Goal: Task Accomplishment & Management: Use online tool/utility

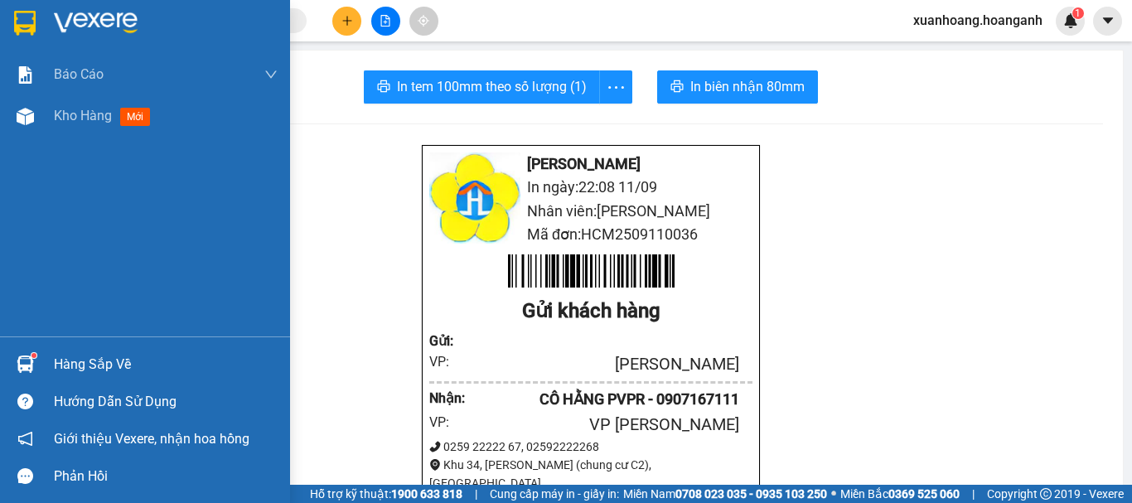
click at [25, 27] on img at bounding box center [25, 23] width 22 height 25
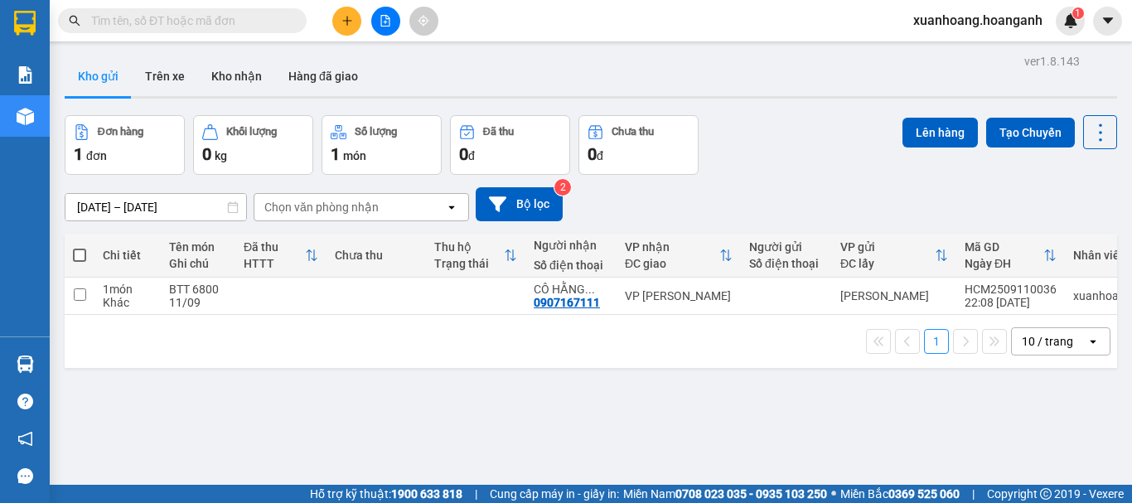
click at [83, 254] on span at bounding box center [79, 255] width 13 height 13
click at [80, 247] on input "checkbox" at bounding box center [80, 247] width 0 height 0
checkbox input "true"
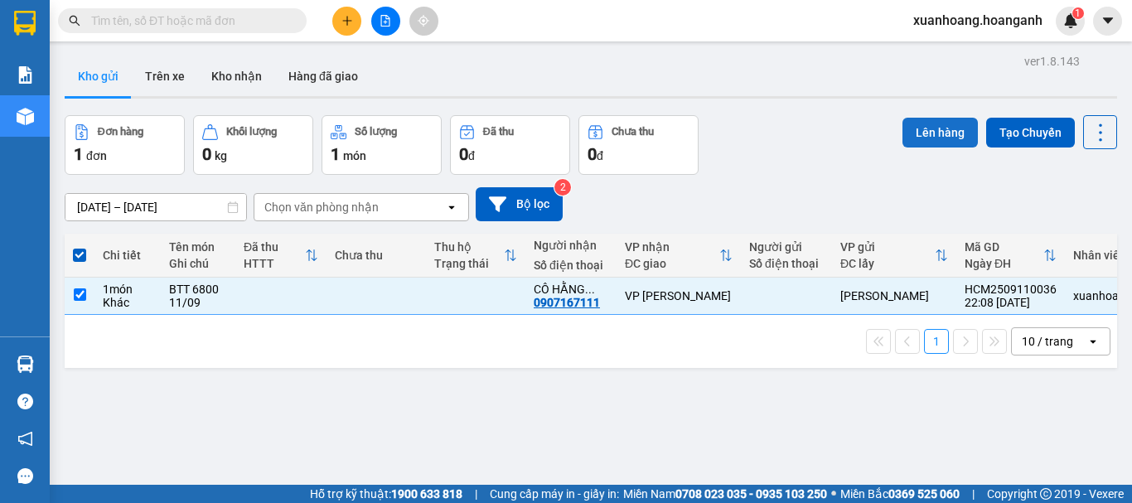
click at [921, 133] on button "Lên hàng" at bounding box center [939, 133] width 75 height 30
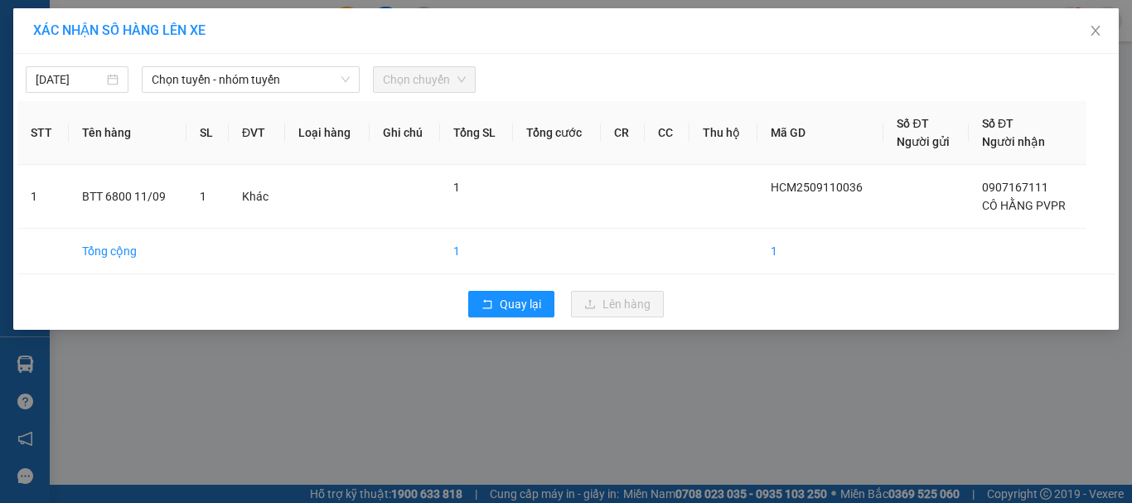
click at [194, 93] on div "12/09/2025 Chọn tuyến - nhóm tuyến Chọn chuyến STT Tên hàng SL ĐVT Loại hàng Gh…" at bounding box center [565, 192] width 1105 height 276
click at [221, 78] on span "Chọn tuyến - nhóm tuyến" at bounding box center [251, 79] width 198 height 25
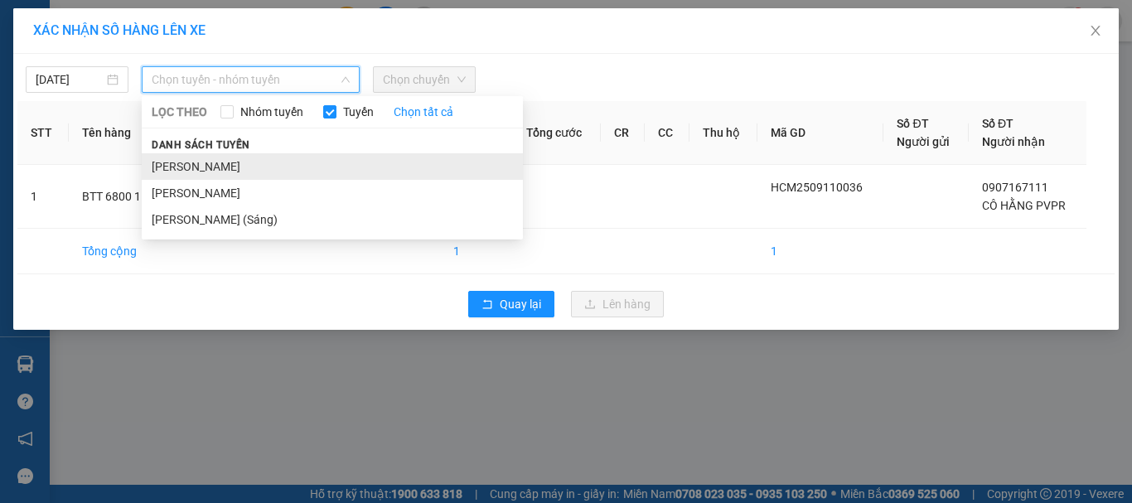
click at [229, 159] on li "[PERSON_NAME]" at bounding box center [332, 166] width 381 height 27
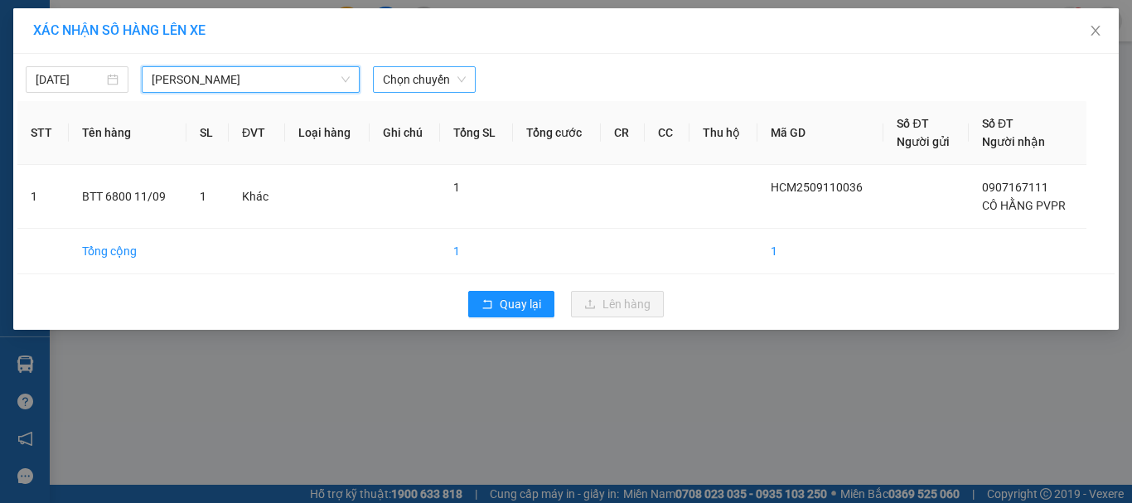
click at [405, 79] on span "Chọn chuyến" at bounding box center [424, 79] width 83 height 25
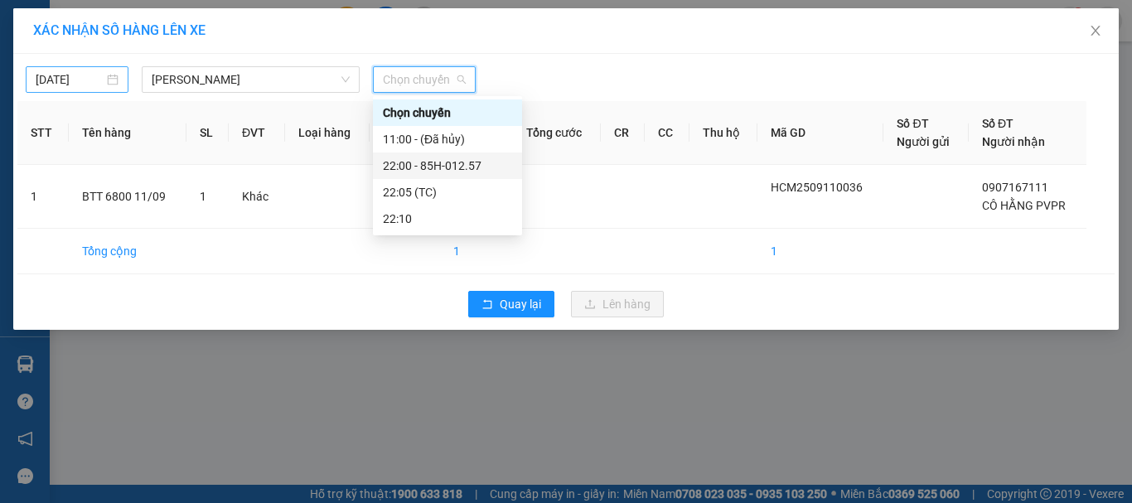
click at [41, 69] on div "[DATE]" at bounding box center [77, 79] width 103 height 27
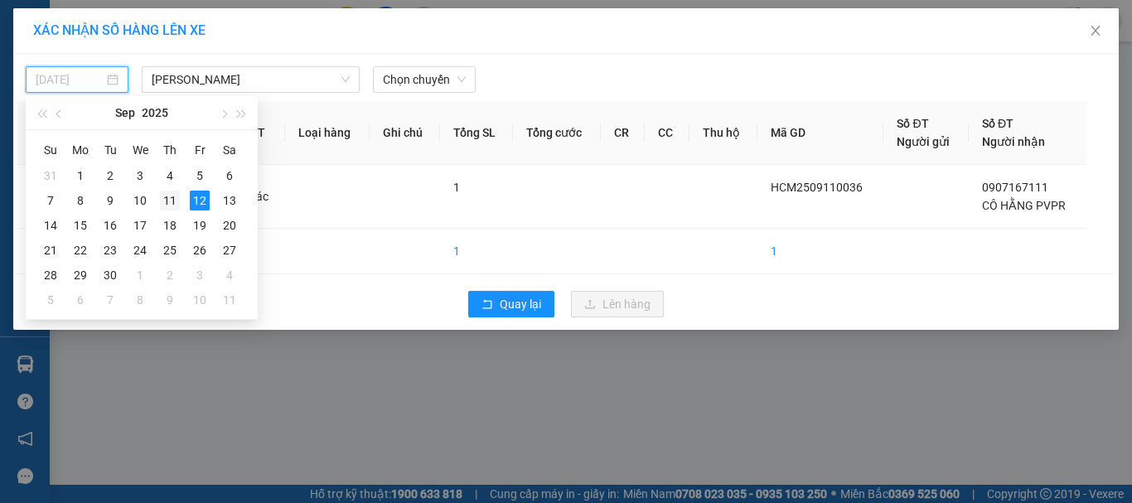
click at [168, 196] on div "11" at bounding box center [170, 201] width 20 height 20
type input "[DATE]"
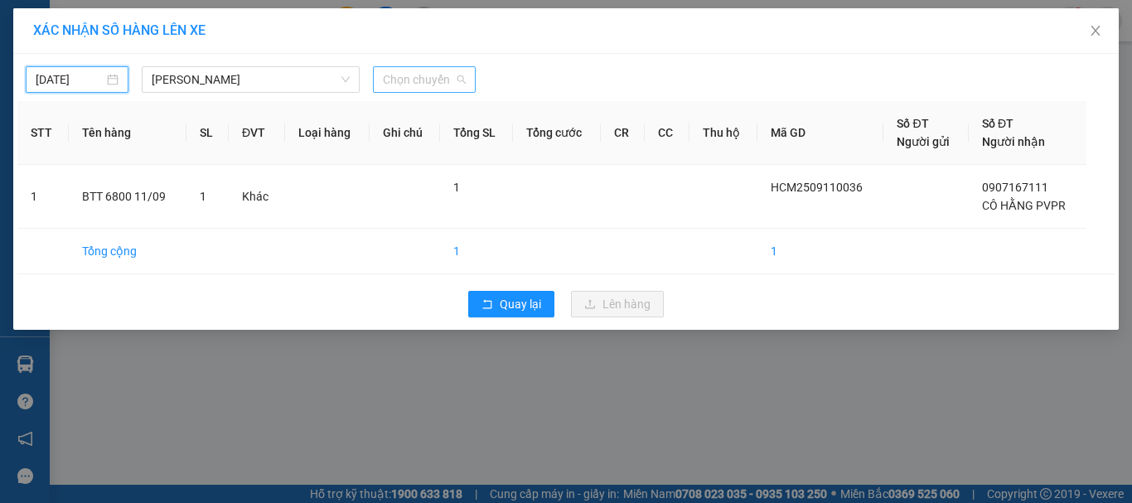
click at [432, 85] on span "Chọn chuyến" at bounding box center [424, 79] width 83 height 25
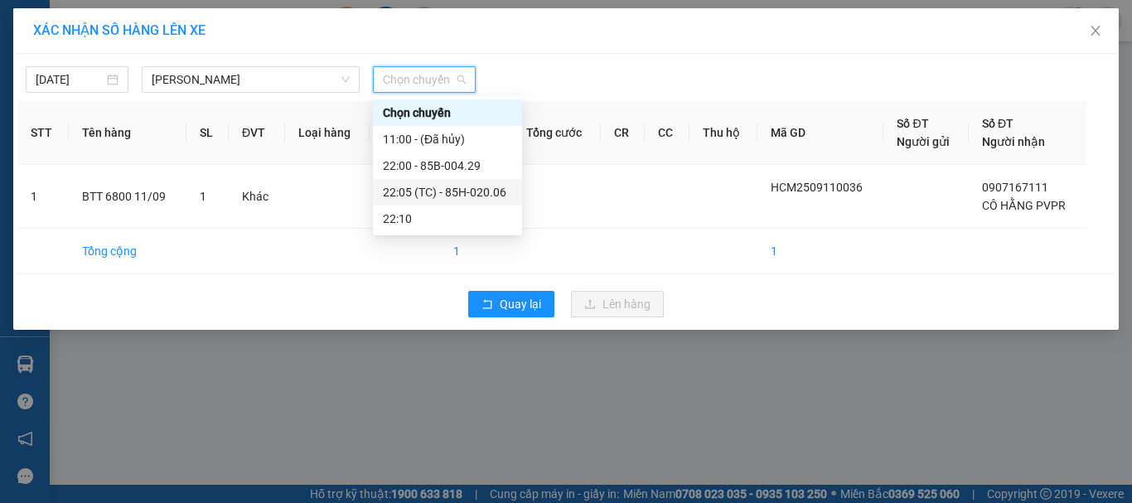
click at [438, 186] on div "22:05 (TC) - 85H-020.06" at bounding box center [447, 192] width 129 height 18
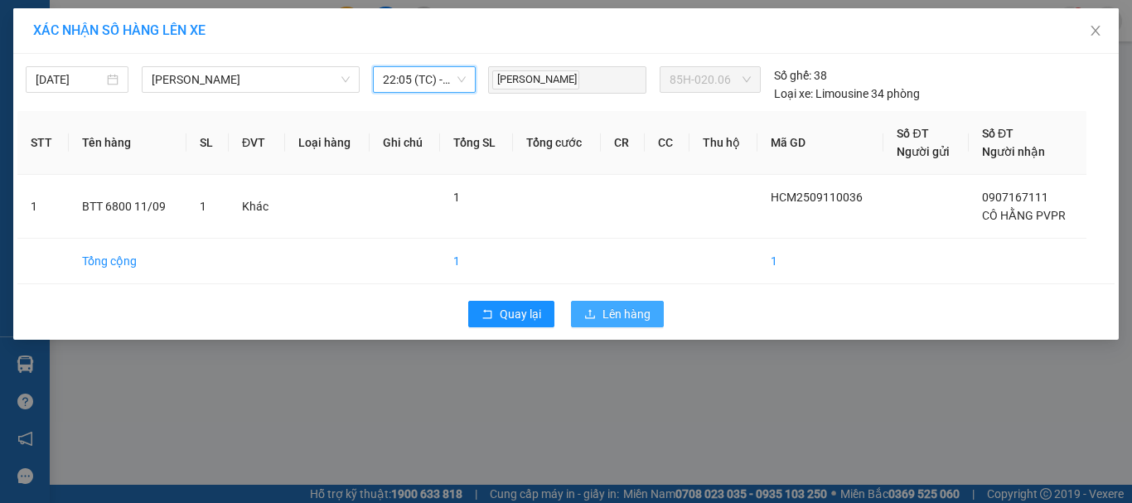
click at [616, 310] on span "Lên hàng" at bounding box center [626, 314] width 48 height 18
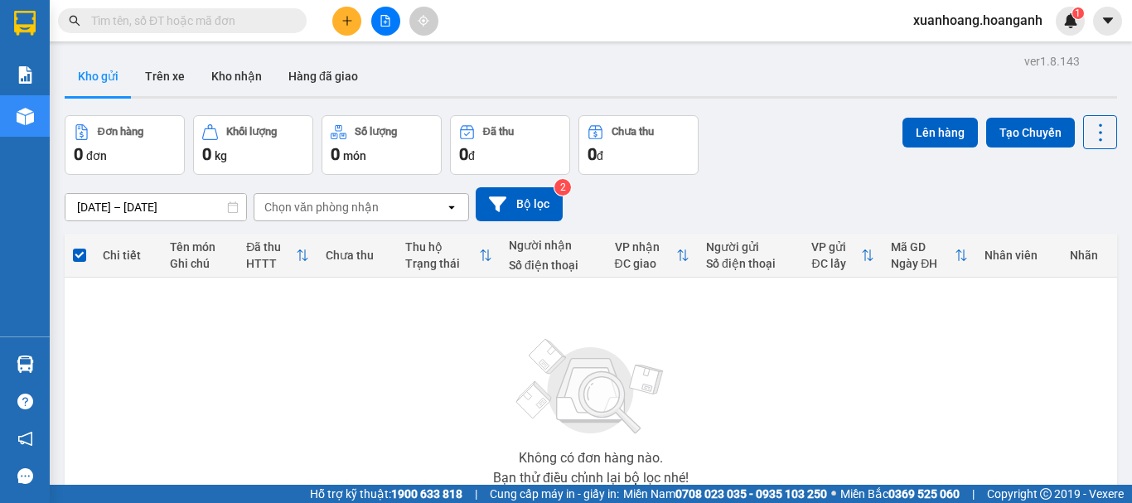
click at [984, 26] on span "xuanhoang.hoanganh" at bounding box center [978, 20] width 156 height 21
click at [981, 54] on span "Đăng xuất" at bounding box center [985, 51] width 121 height 18
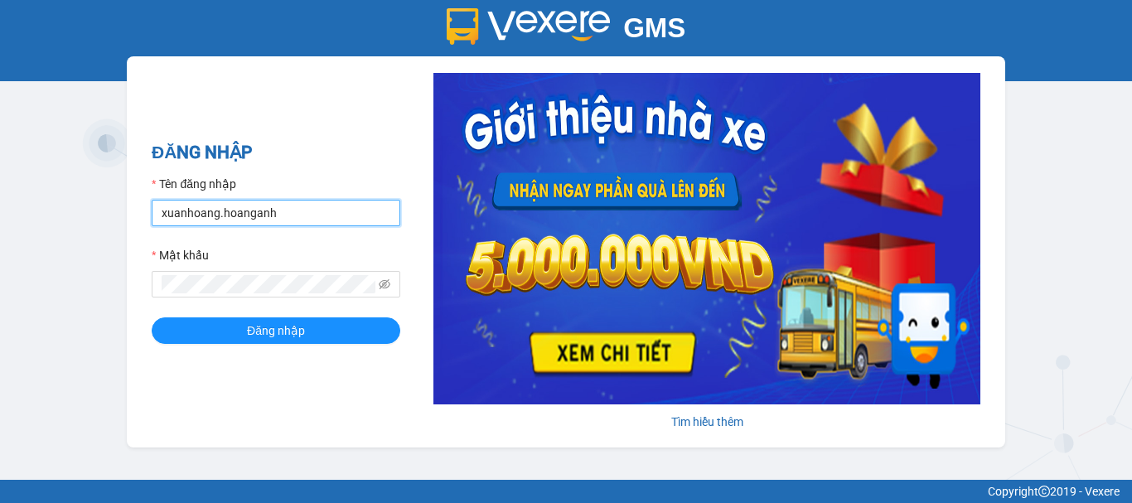
click at [360, 215] on input "xuanhoang.hoanganh" at bounding box center [276, 213] width 249 height 27
type input "maikhanh.hoanganh"
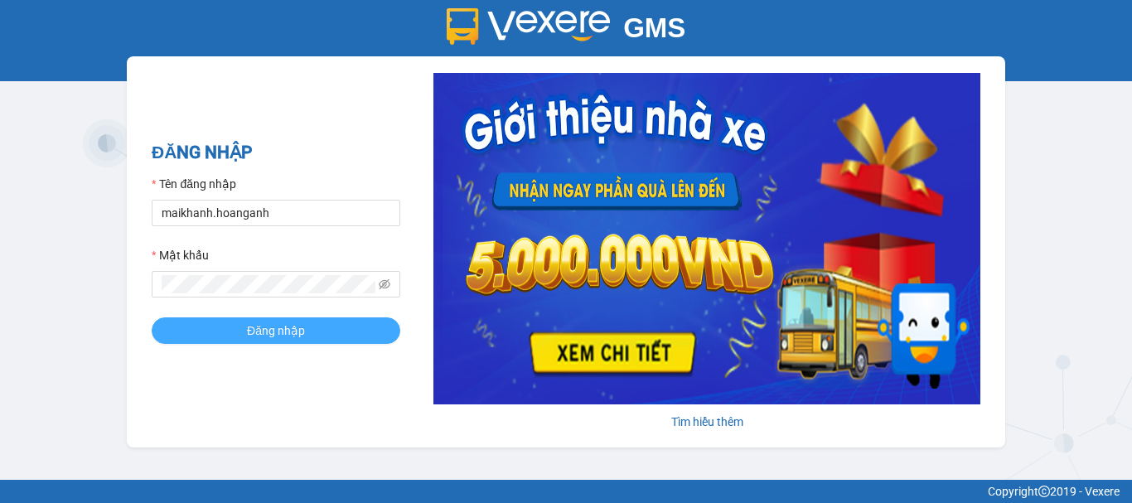
click at [320, 334] on button "Đăng nhập" at bounding box center [276, 330] width 249 height 27
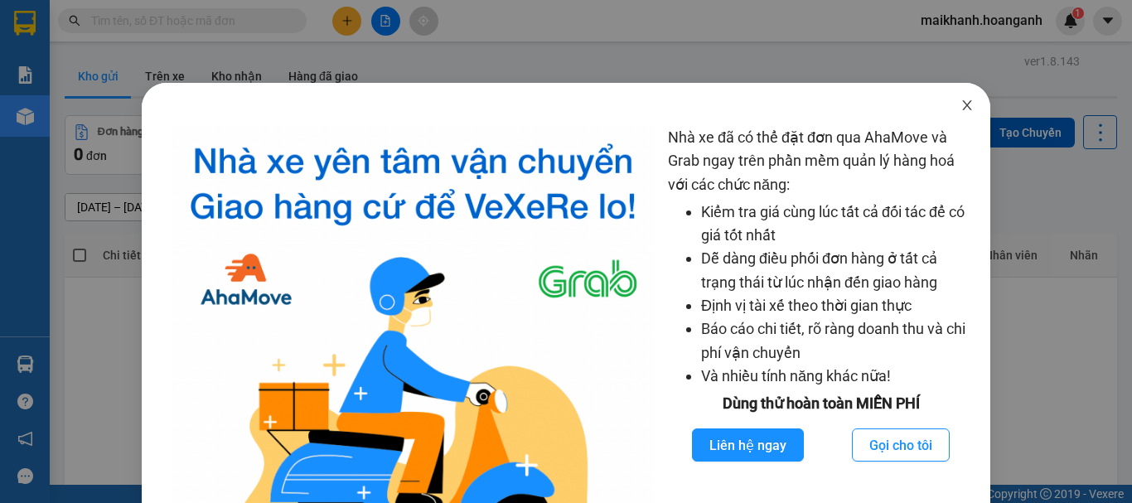
click at [960, 105] on icon "close" at bounding box center [966, 105] width 13 height 13
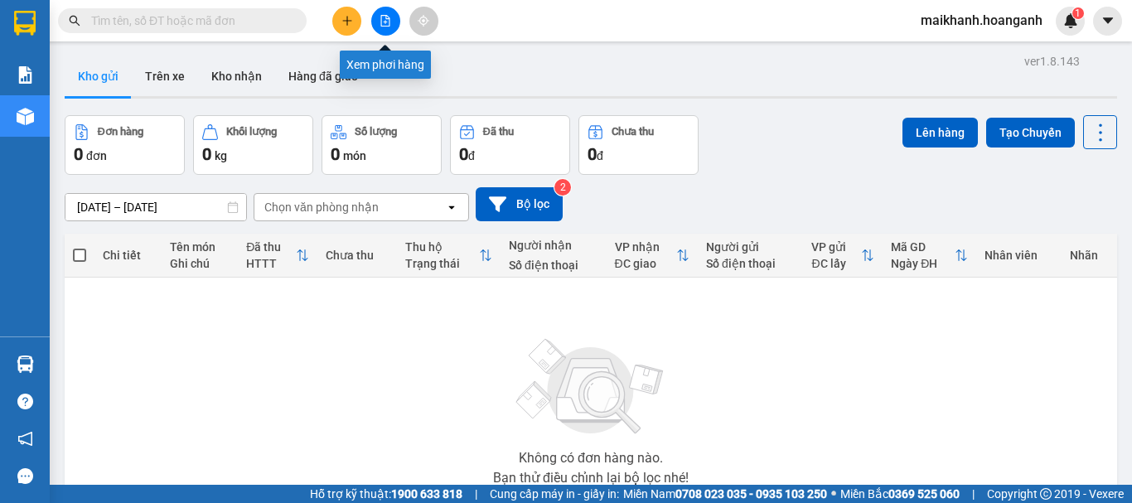
click at [391, 25] on button at bounding box center [385, 21] width 29 height 29
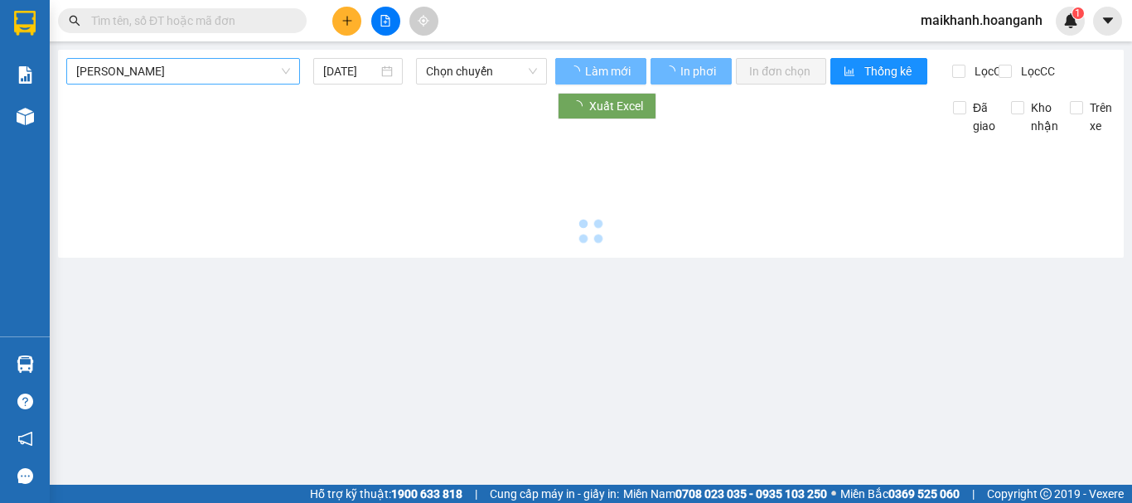
type input "[DATE]"
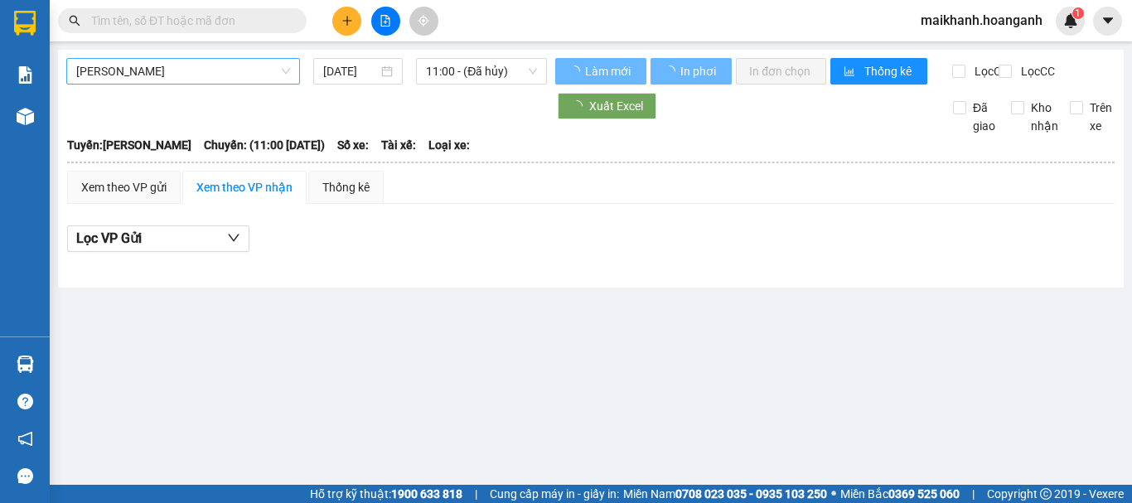
click at [223, 73] on span "[PERSON_NAME]" at bounding box center [183, 71] width 214 height 25
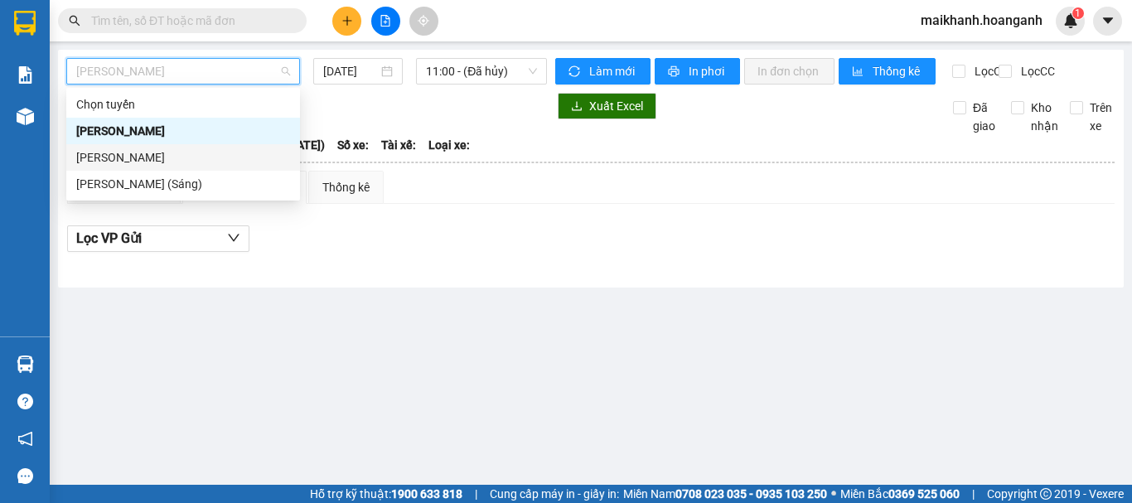
click at [204, 162] on div "[PERSON_NAME]" at bounding box center [183, 157] width 214 height 18
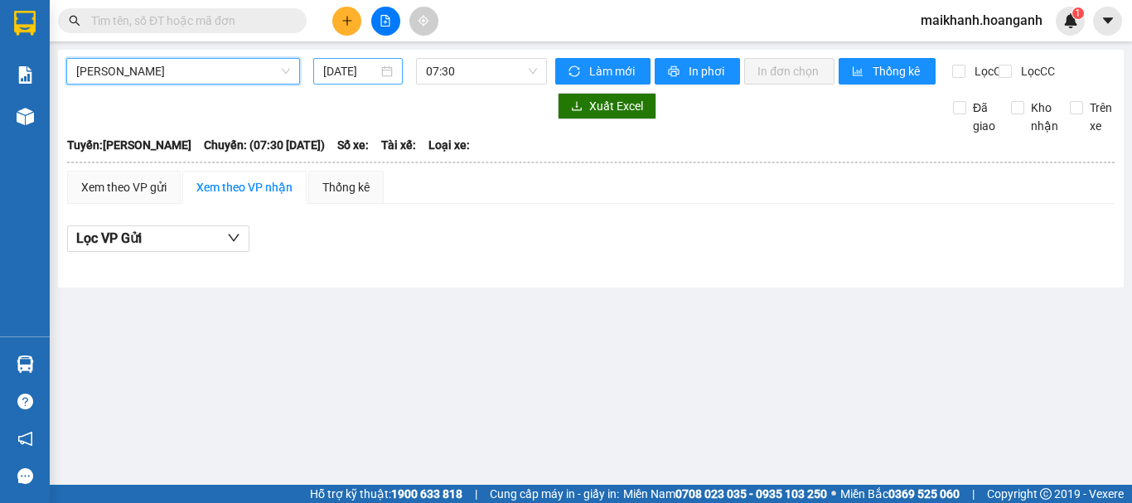
click at [354, 74] on input "12/09/2025" at bounding box center [350, 71] width 55 height 18
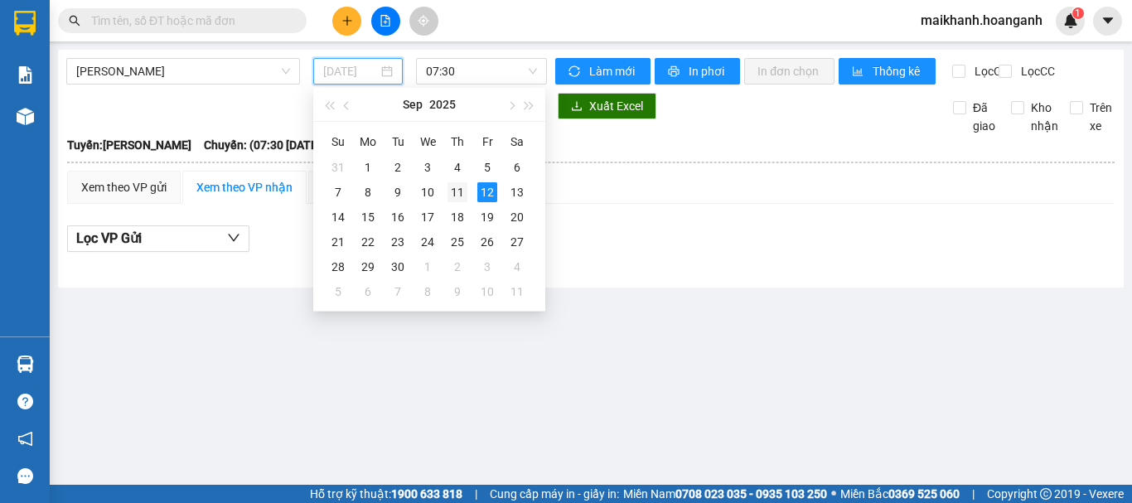
click at [459, 186] on div "11" at bounding box center [457, 192] width 20 height 20
type input "11/09/2025"
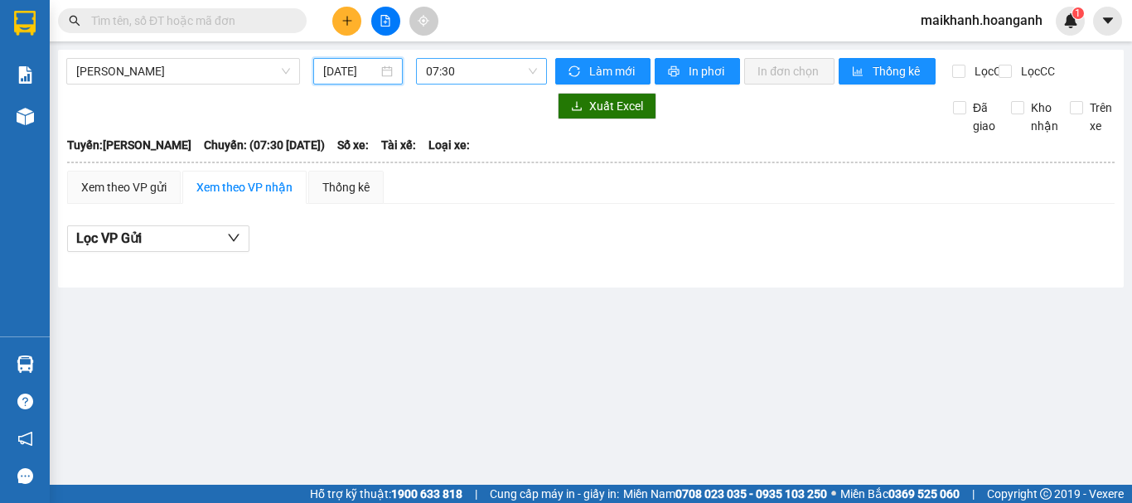
click at [479, 80] on span "07:30" at bounding box center [481, 71] width 111 height 25
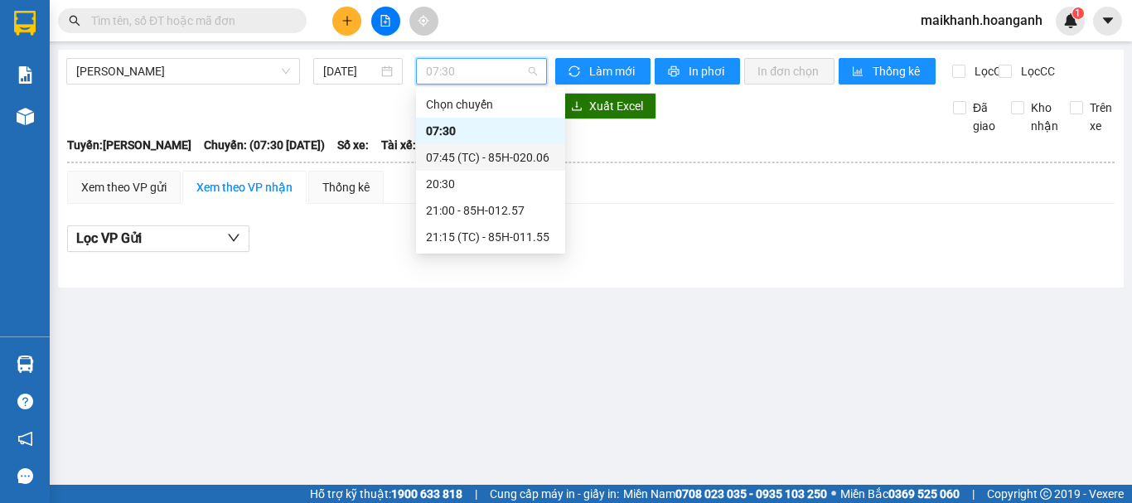
click at [477, 162] on div "07:45 (TC) - 85H-020.06" at bounding box center [490, 157] width 129 height 18
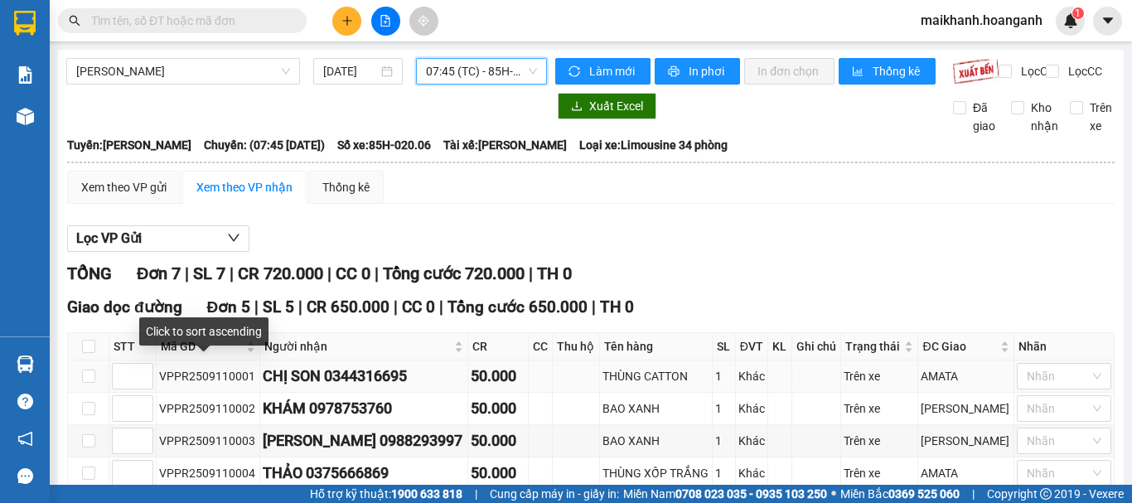
scroll to position [355, 0]
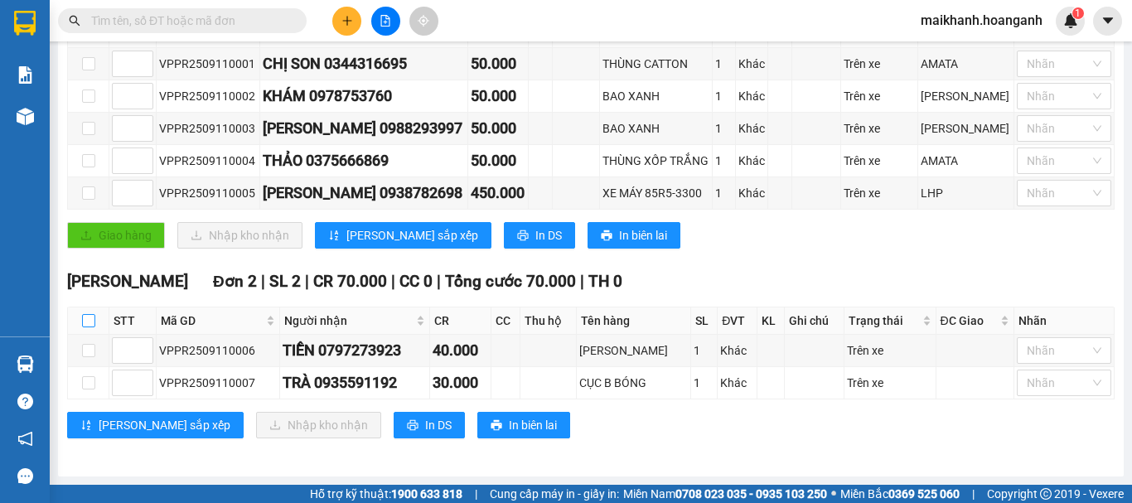
click at [90, 323] on input "checkbox" at bounding box center [88, 320] width 13 height 13
checkbox input "true"
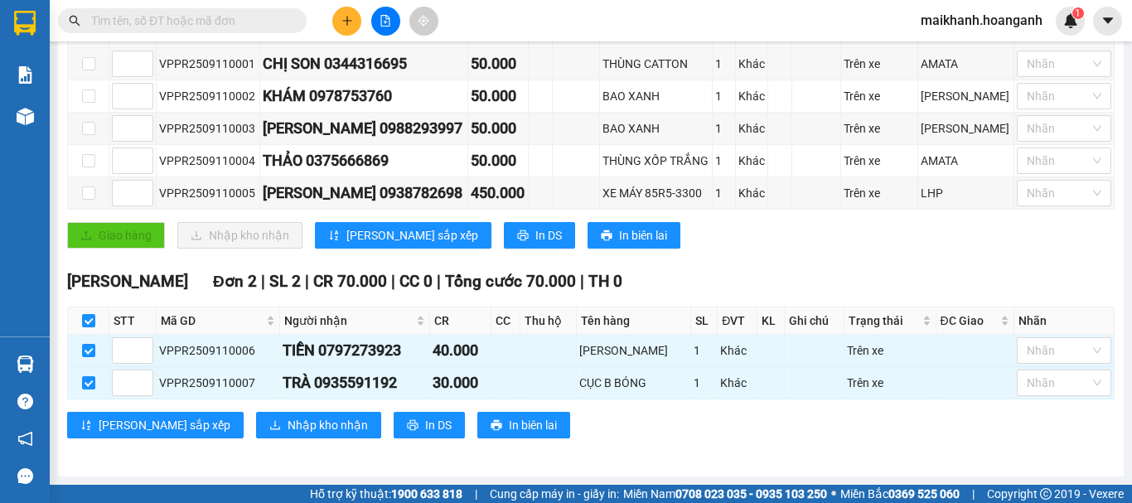
scroll to position [23, 0]
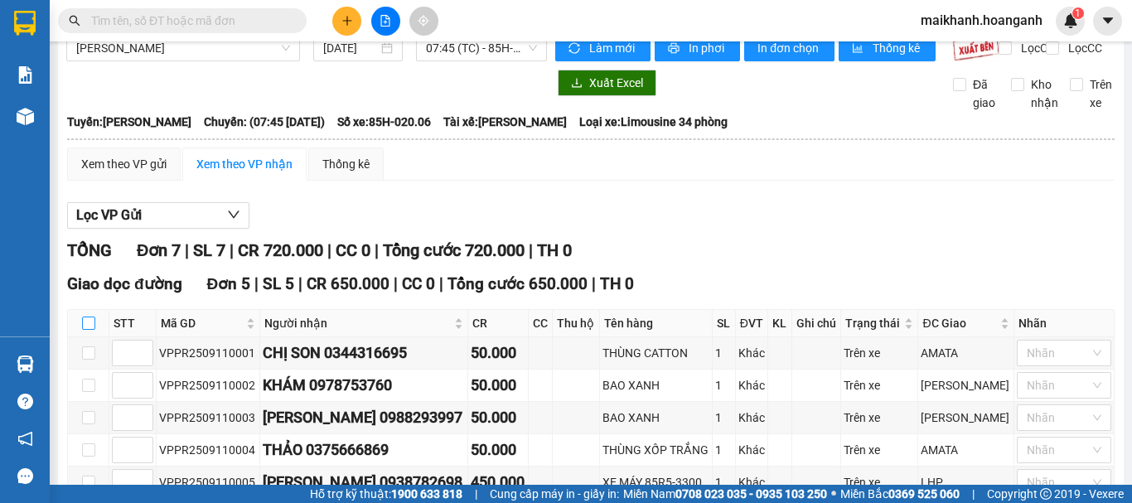
click at [92, 330] on input "checkbox" at bounding box center [88, 322] width 13 height 13
checkbox input "true"
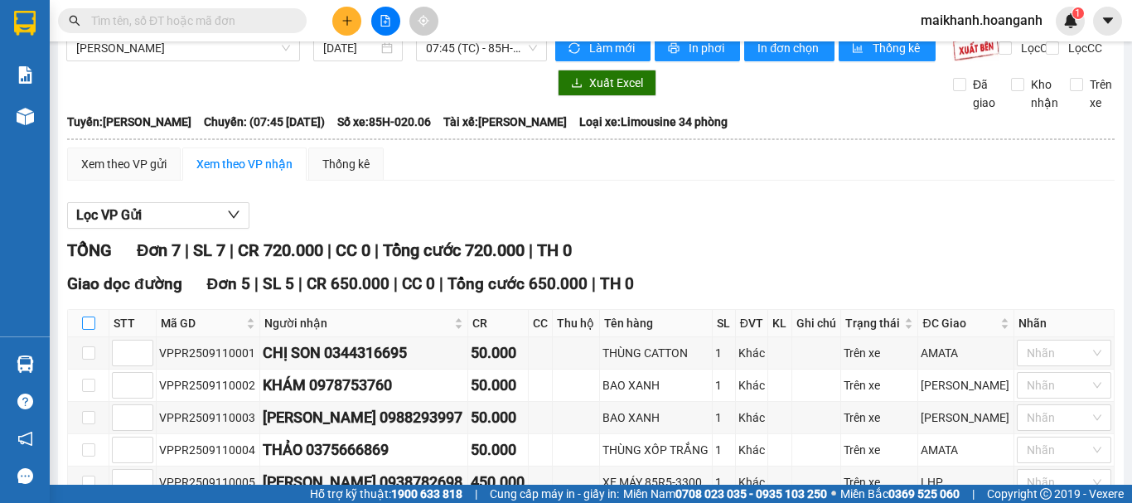
checkbox input "true"
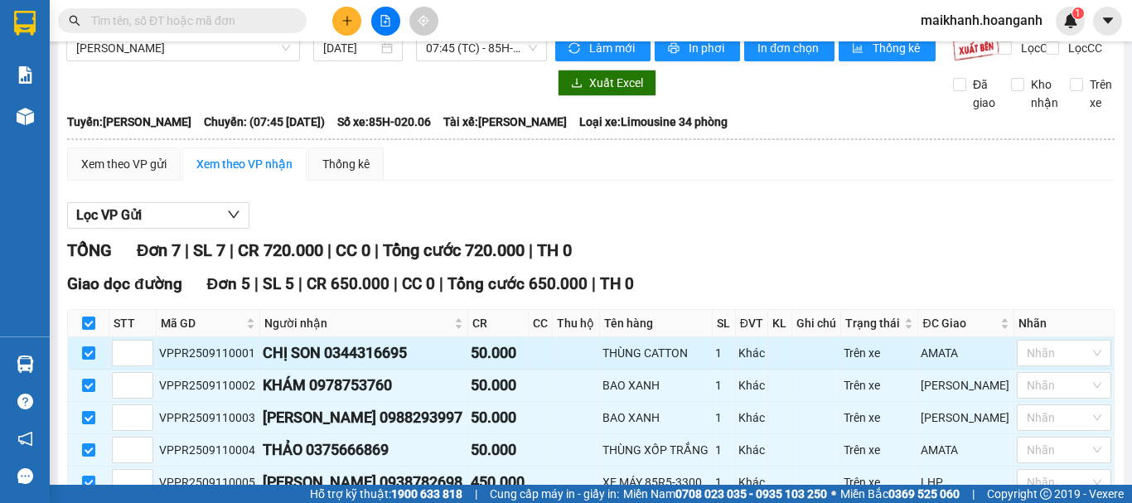
scroll to position [272, 0]
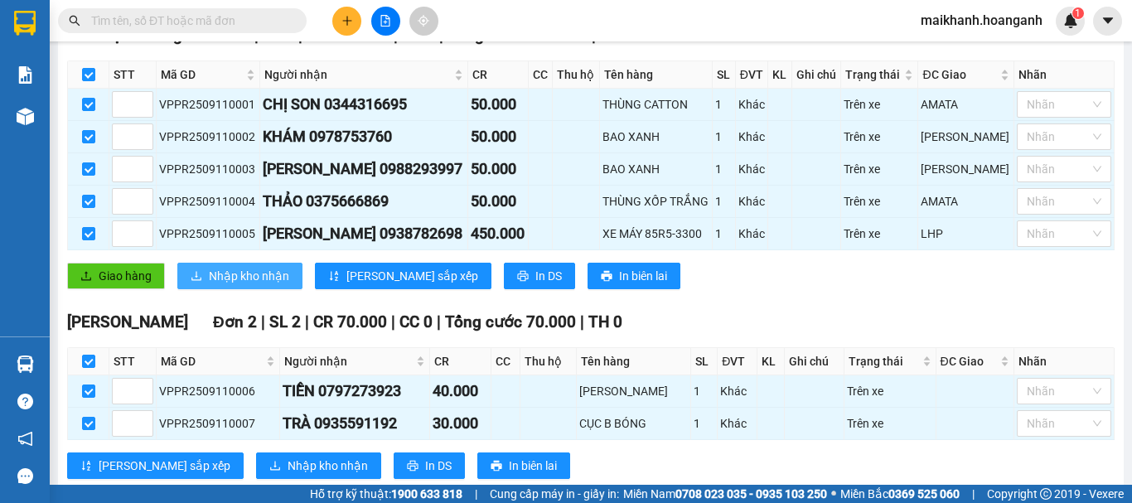
click at [254, 285] on span "Nhập kho nhận" at bounding box center [249, 276] width 80 height 18
checkbox input "false"
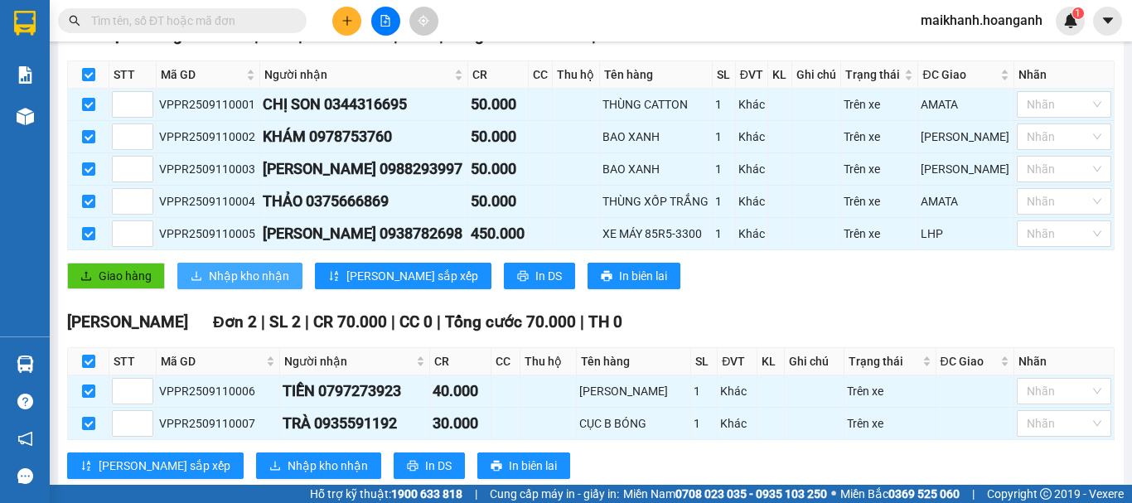
checkbox input "false"
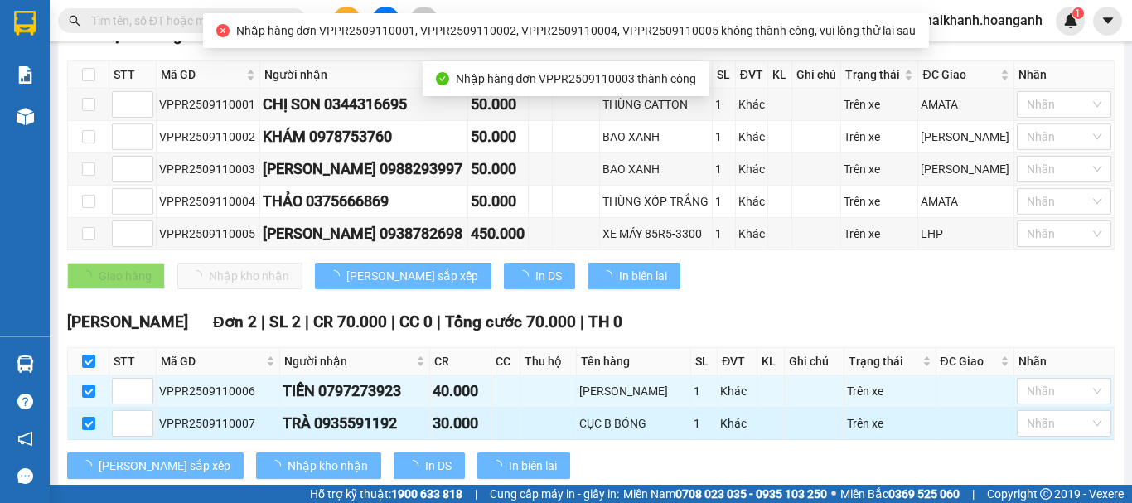
scroll to position [355, 0]
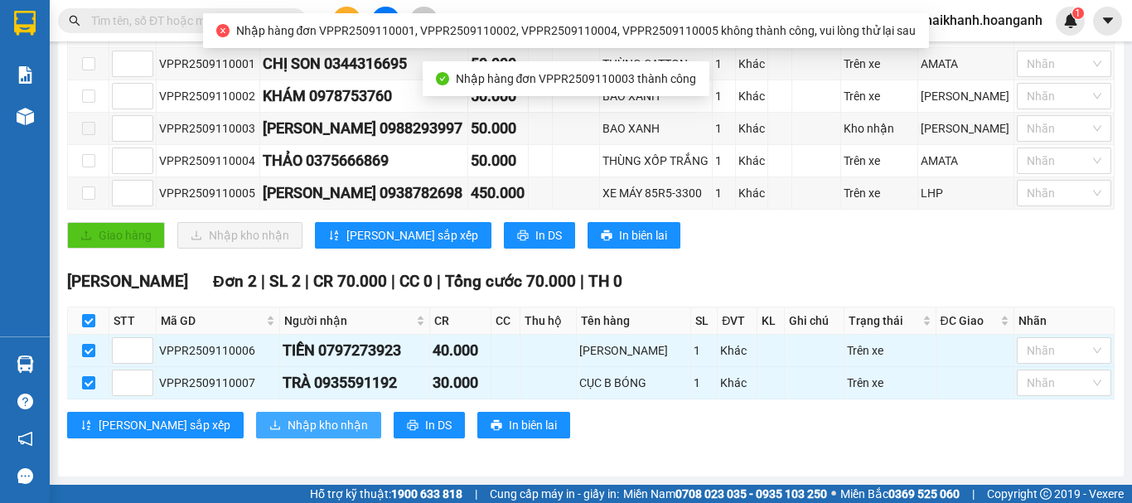
click at [287, 428] on span "Nhập kho nhận" at bounding box center [327, 425] width 80 height 18
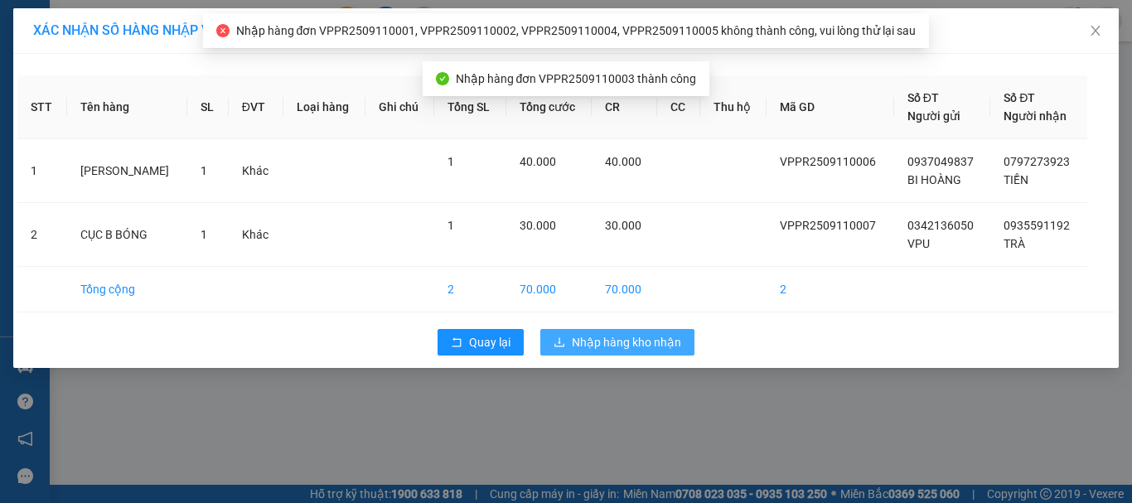
click at [621, 334] on span "Nhập hàng kho nhận" at bounding box center [626, 342] width 109 height 18
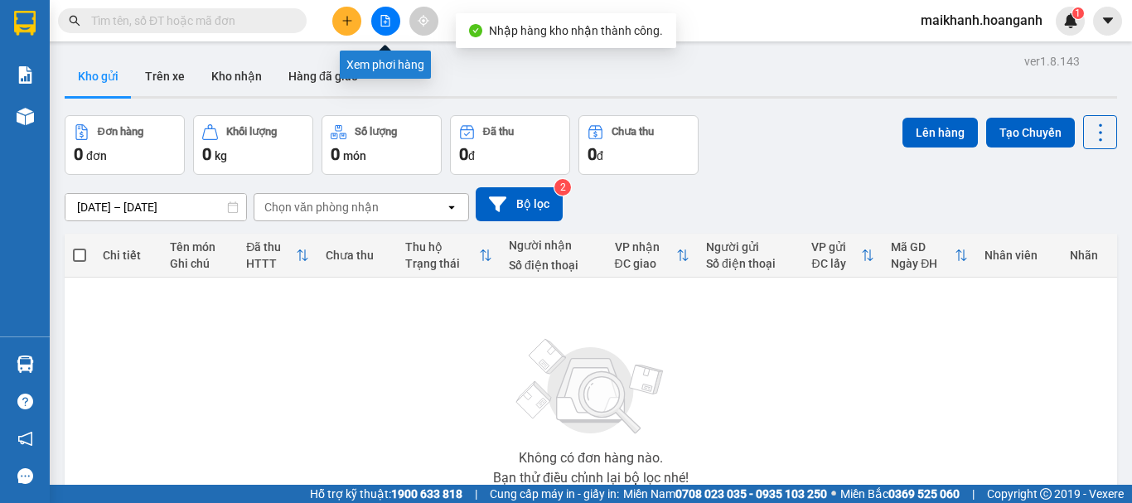
click at [384, 27] on button at bounding box center [385, 21] width 29 height 29
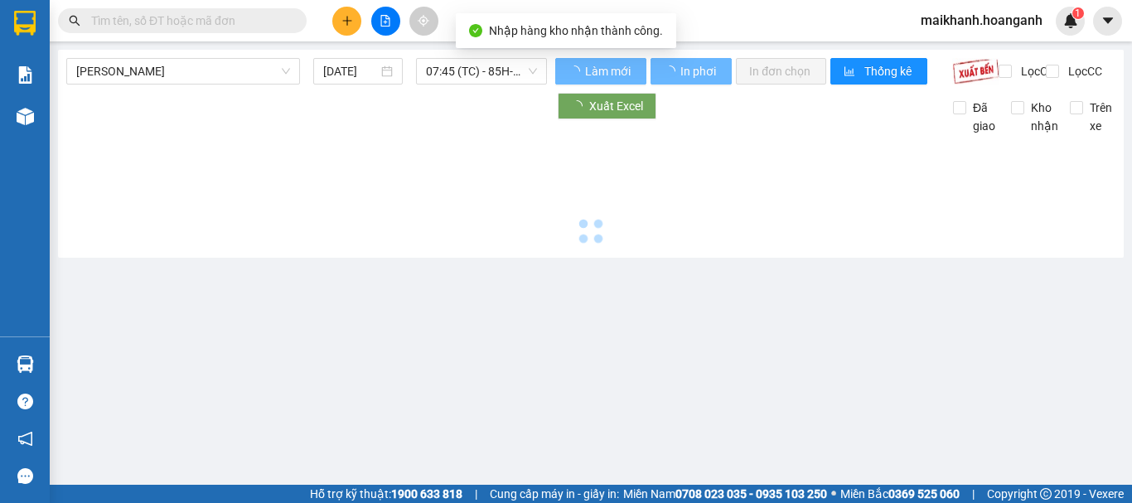
type input "12/09/2025"
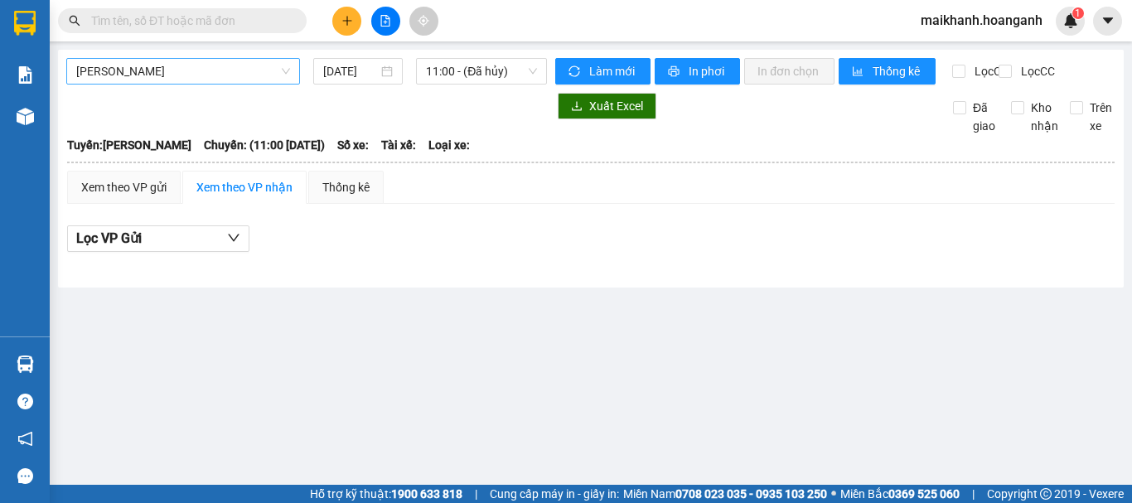
click at [258, 71] on span "Hồ Chí Minh - Phan Rang" at bounding box center [183, 71] width 214 height 25
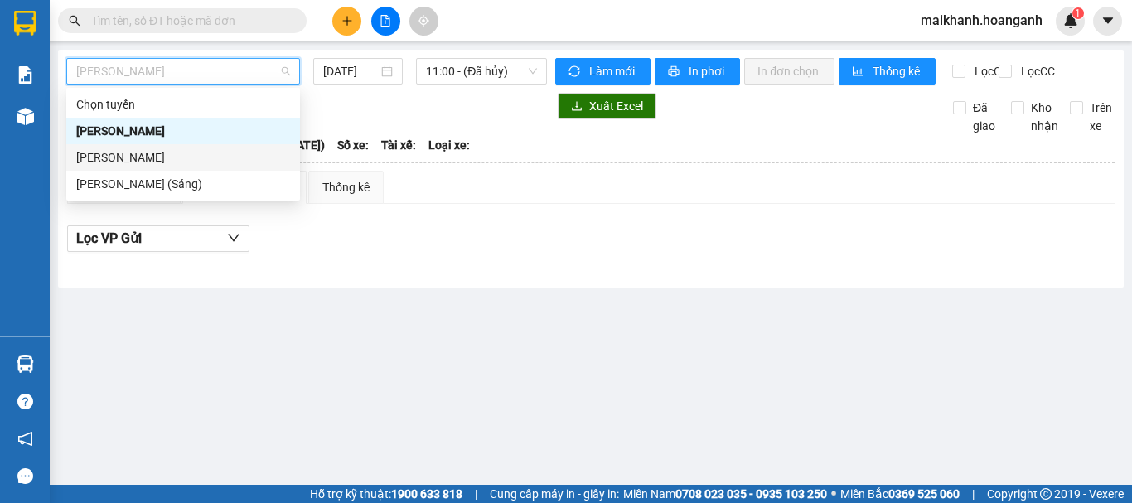
click at [254, 158] on div "Phan Rang - Hồ Chí Minh" at bounding box center [183, 157] width 214 height 18
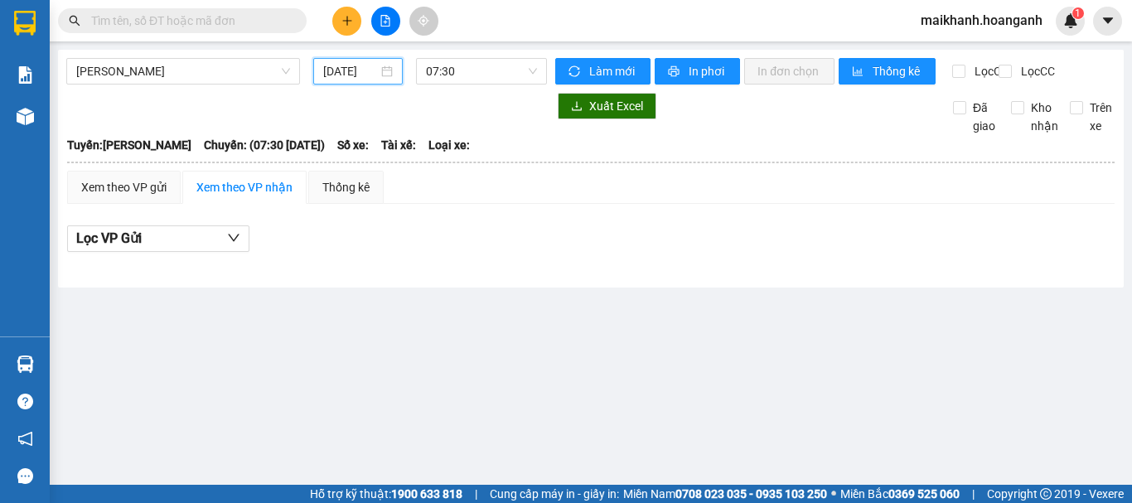
click at [374, 76] on input "12/09/2025" at bounding box center [350, 71] width 55 height 18
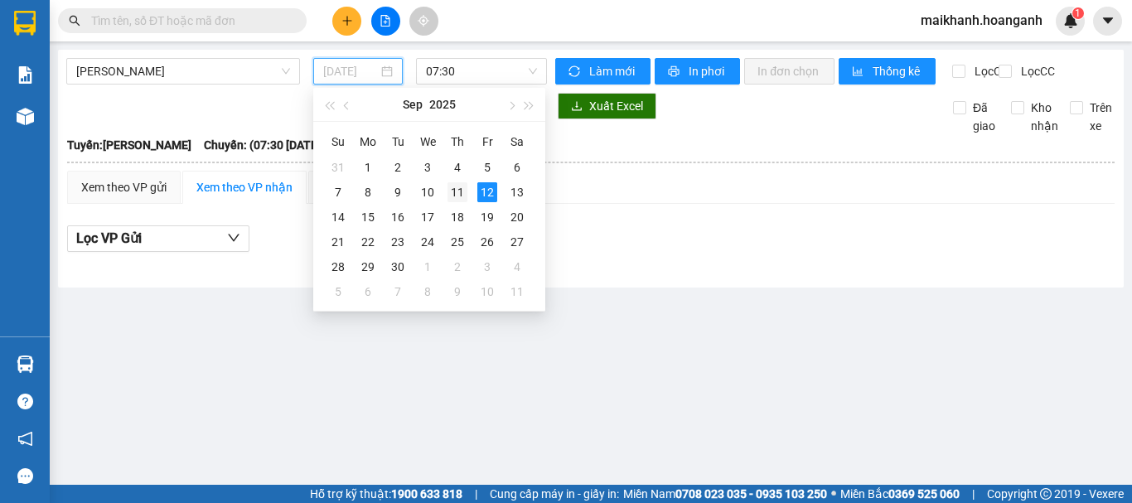
click at [454, 191] on div "11" at bounding box center [457, 192] width 20 height 20
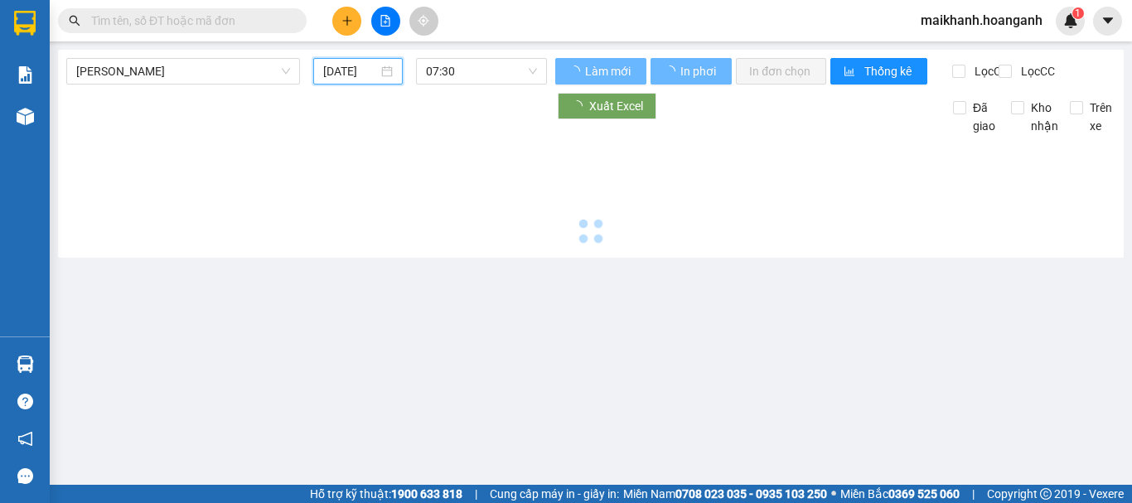
type input "11/09/2025"
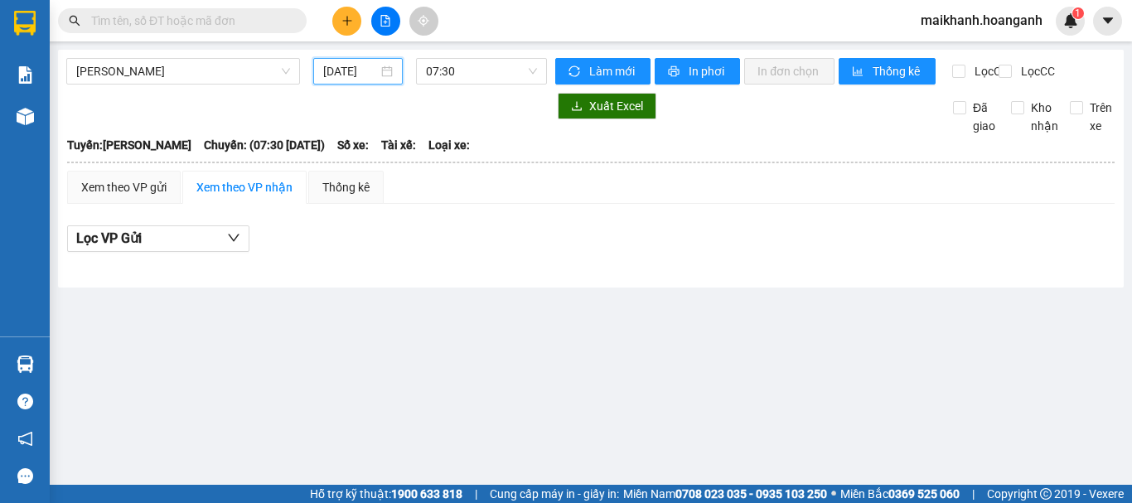
click at [487, 85] on div "Phan Rang - Hồ Chí Minh 11/09/2025 07:30" at bounding box center [306, 71] width 481 height 27
click at [493, 75] on span "07:30" at bounding box center [481, 71] width 111 height 25
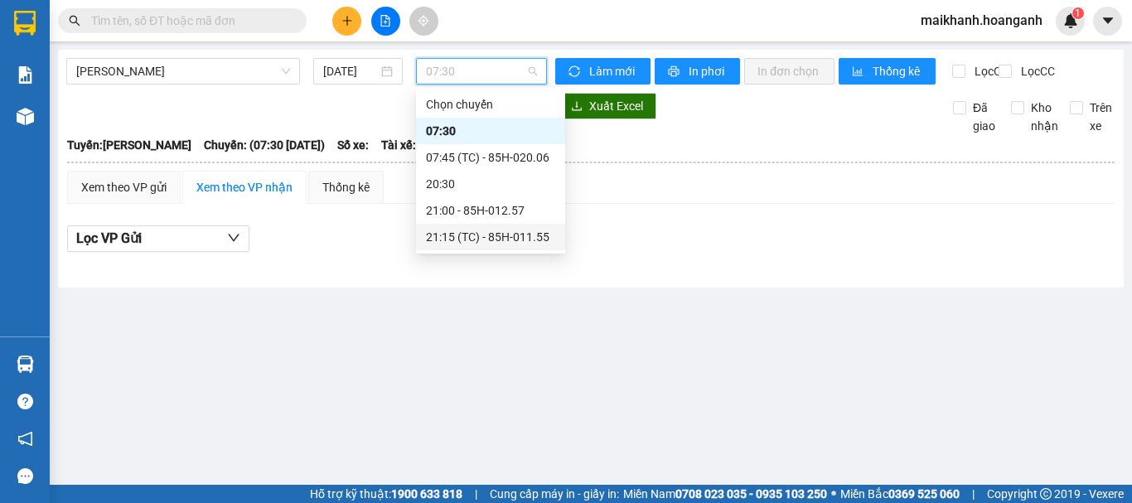
click at [482, 234] on div "21:15 (TC) - 85H-011.55" at bounding box center [490, 237] width 129 height 18
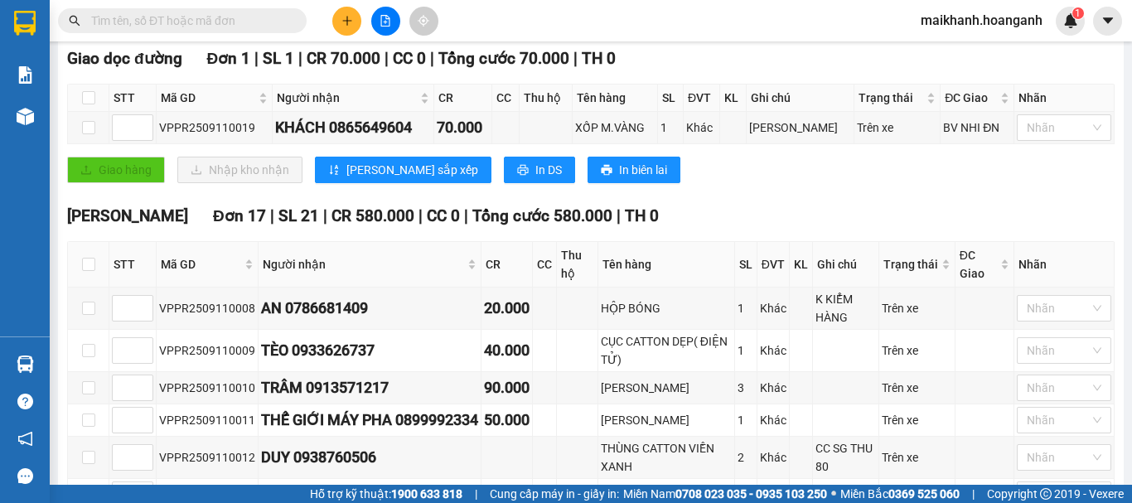
scroll to position [83, 0]
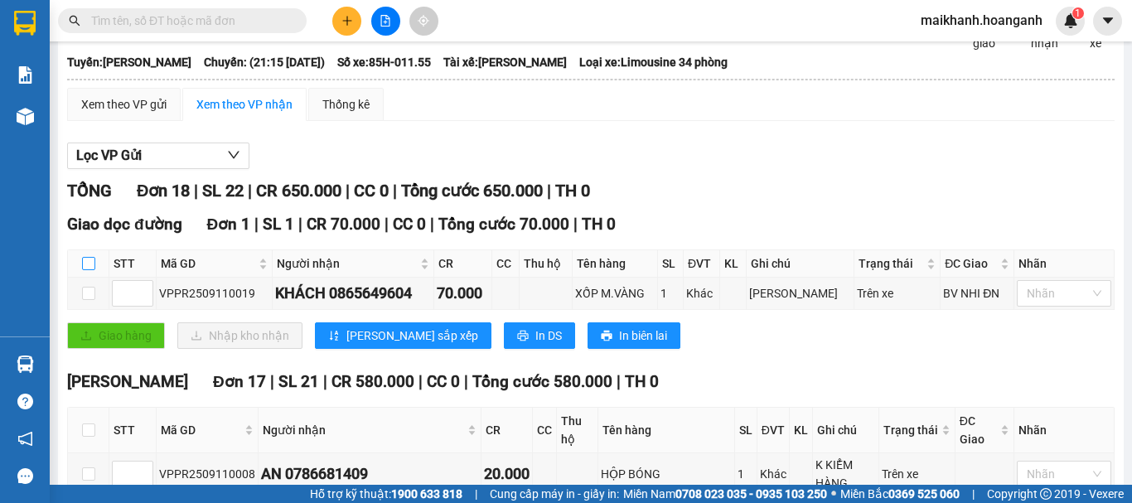
click at [88, 270] on input "checkbox" at bounding box center [88, 263] width 13 height 13
checkbox input "true"
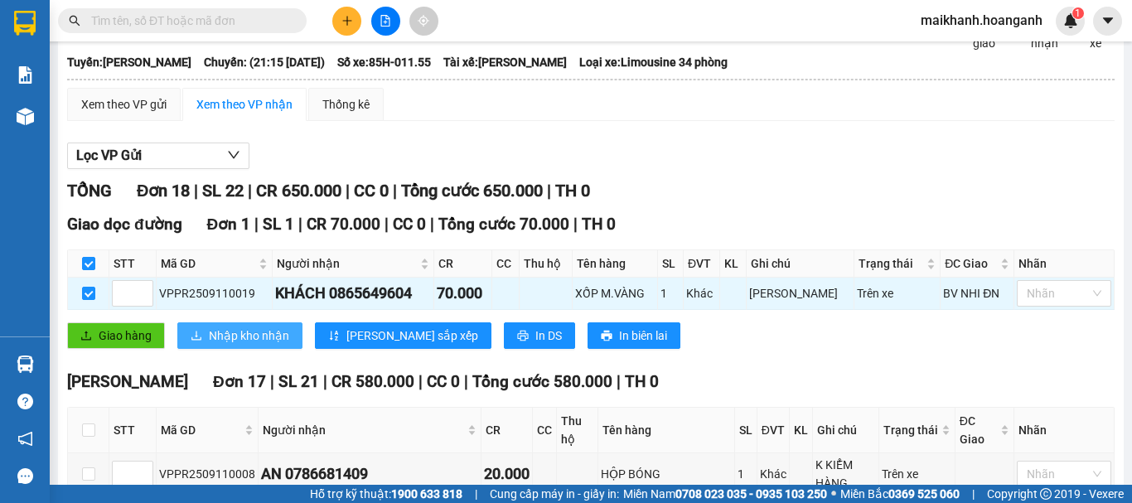
click at [249, 345] on span "Nhập kho nhận" at bounding box center [249, 335] width 80 height 18
checkbox input "false"
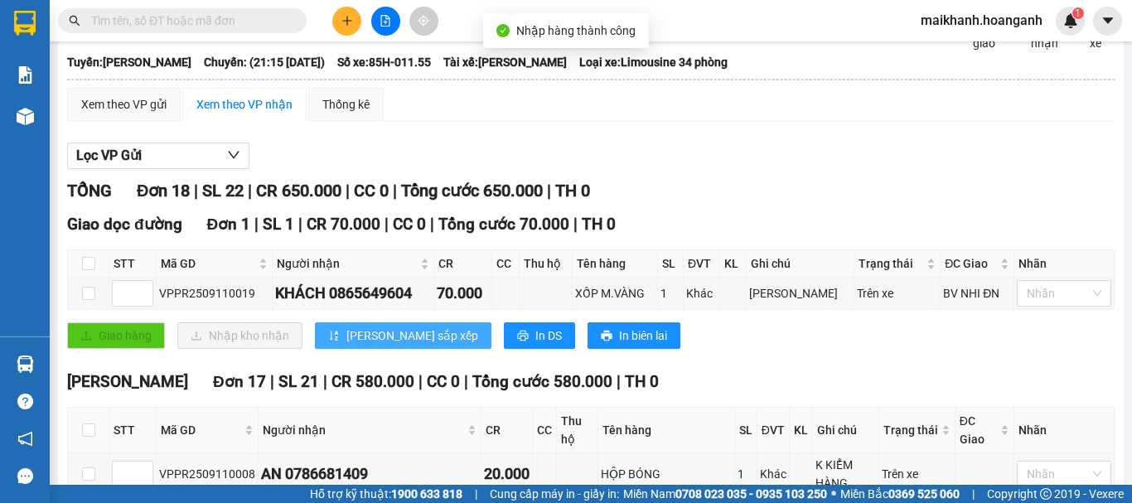
scroll to position [166, 0]
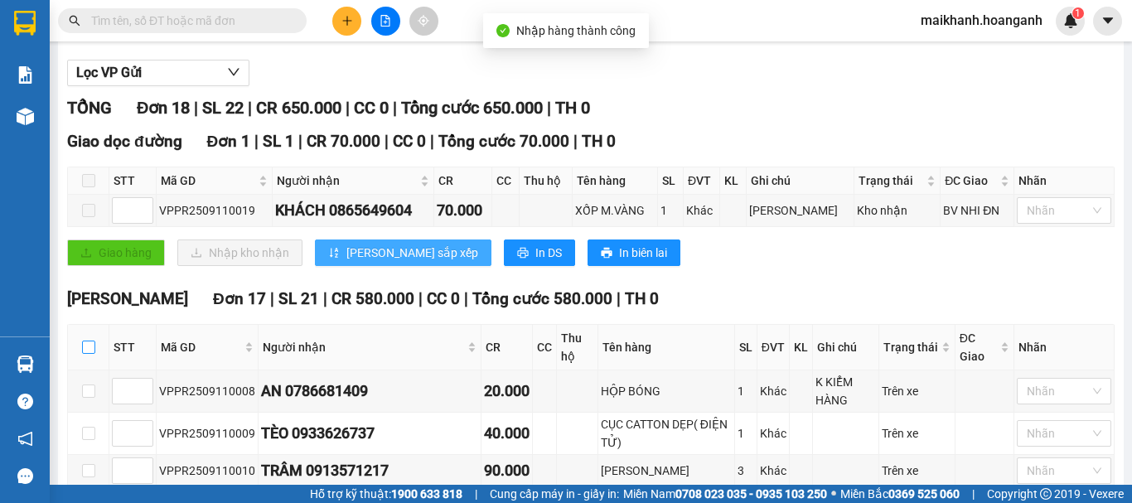
click at [89, 354] on input "checkbox" at bounding box center [88, 347] width 13 height 13
checkbox input "true"
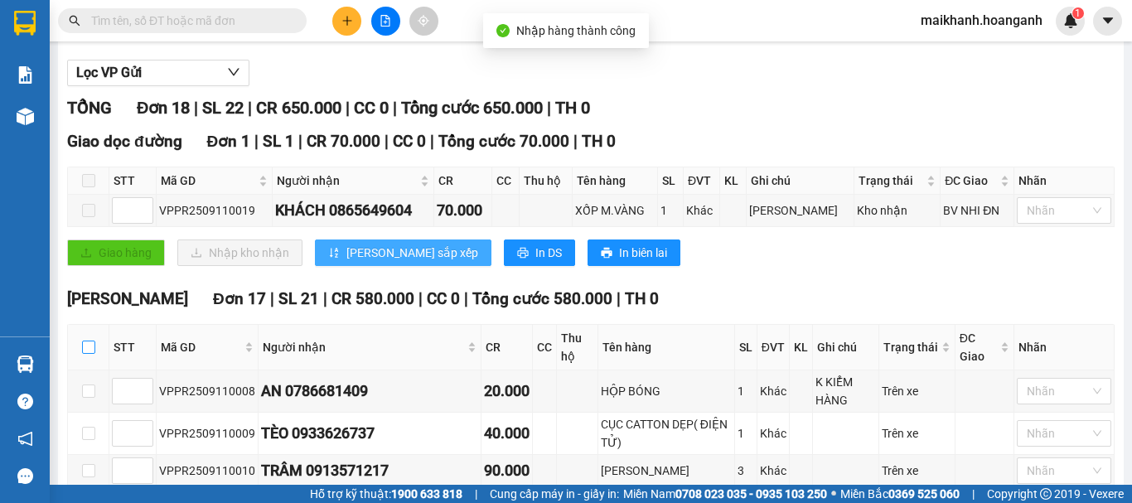
checkbox input "true"
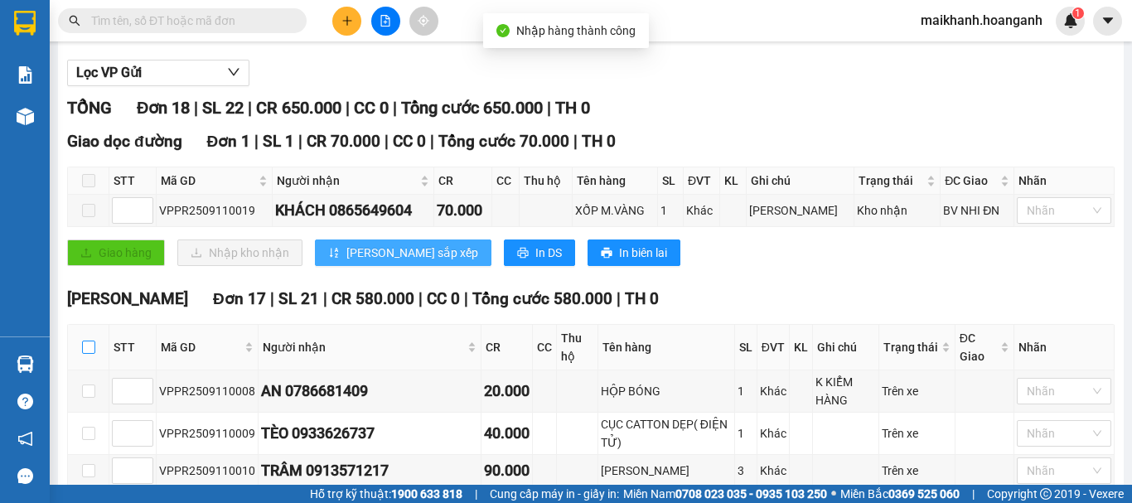
checkbox input "true"
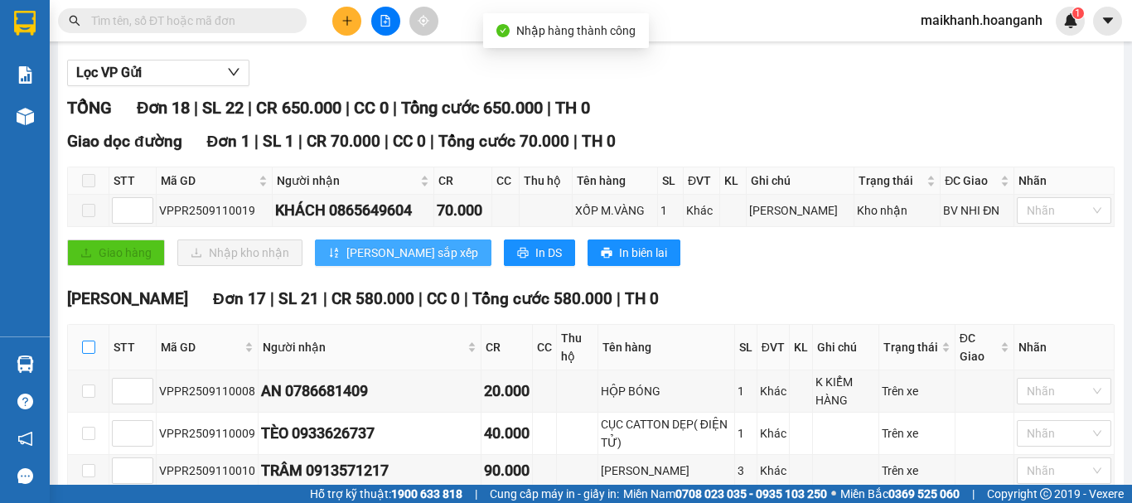
checkbox input "true"
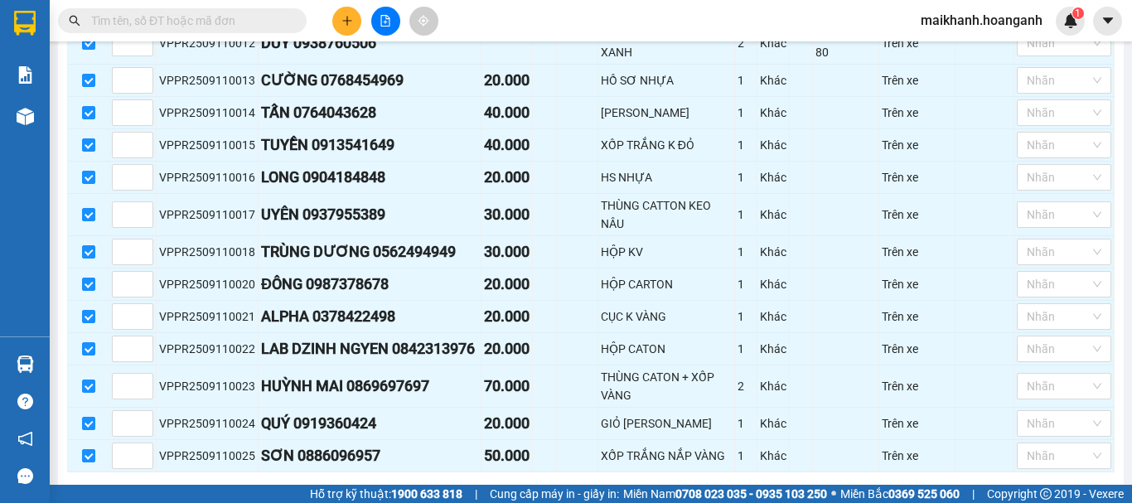
scroll to position [760, 0]
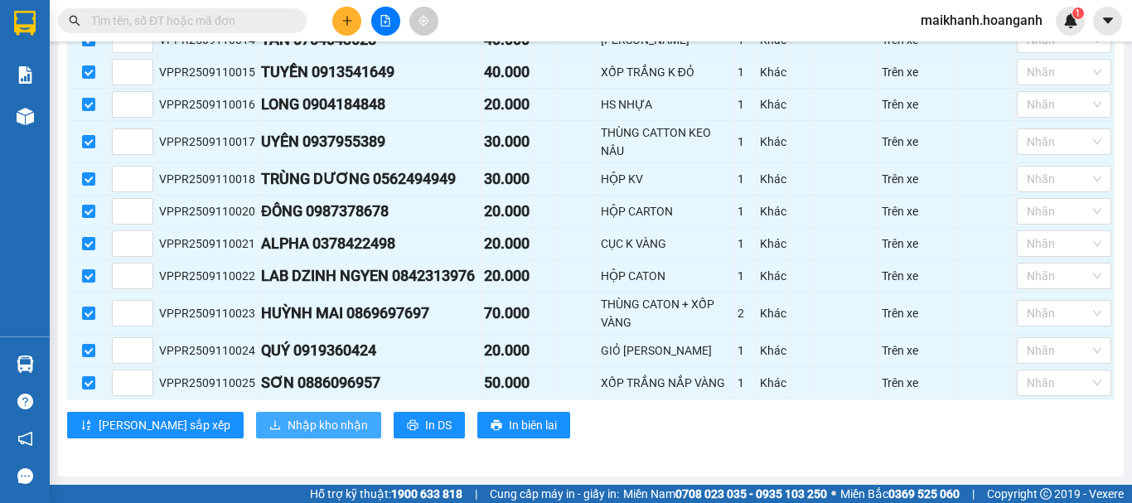
click at [287, 423] on span "Nhập kho nhận" at bounding box center [327, 425] width 80 height 18
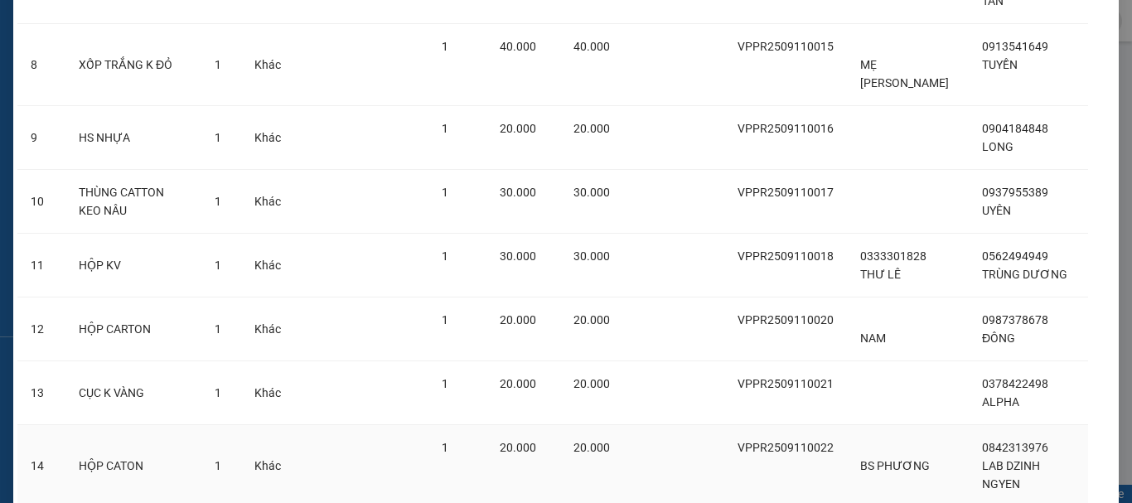
scroll to position [878, 0]
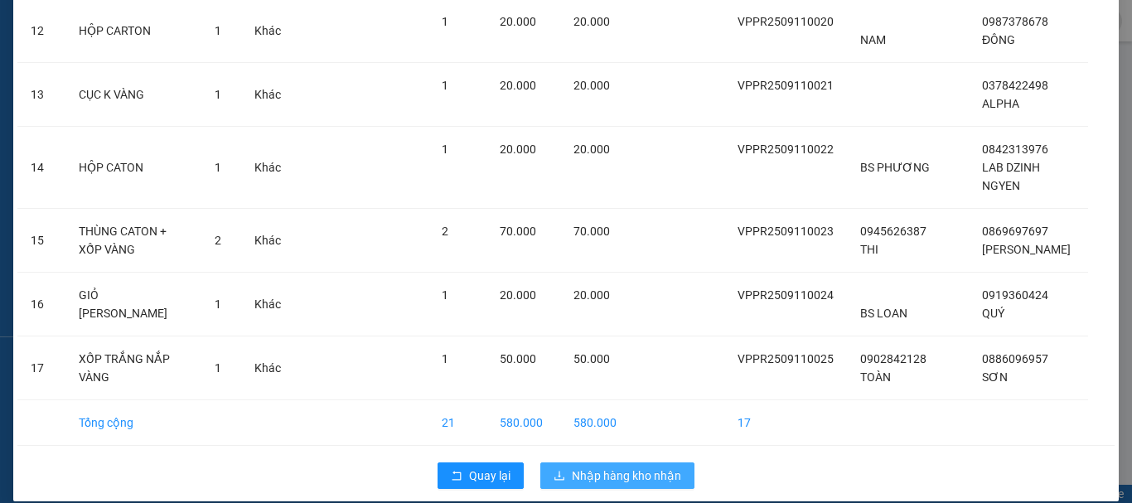
click at [596, 466] on span "Nhập hàng kho nhận" at bounding box center [626, 475] width 109 height 18
